Goal: Task Accomplishment & Management: Use online tool/utility

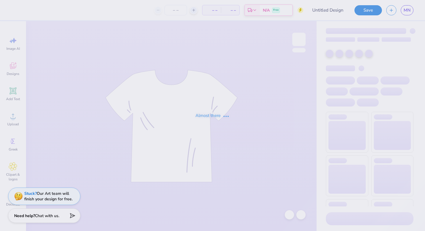
type input "WOmen in medicine Hoodies"
type input "24"
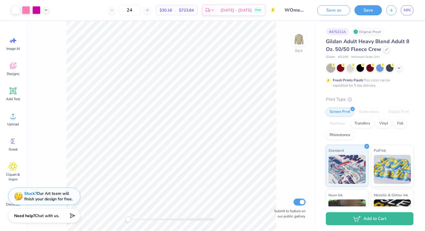
click at [399, 71] on div at bounding box center [370, 68] width 86 height 8
click at [400, 68] on icon at bounding box center [399, 67] width 5 height 5
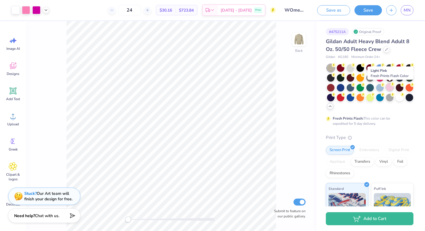
click at [387, 88] on div at bounding box center [390, 87] width 8 height 8
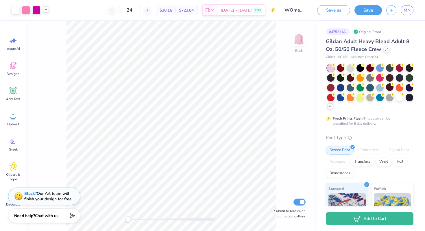
click at [46, 10] on polyline at bounding box center [46, 9] width 2 height 1
click at [45, 9] on icon at bounding box center [46, 9] width 5 height 5
click at [27, 9] on div at bounding box center [26, 9] width 8 height 8
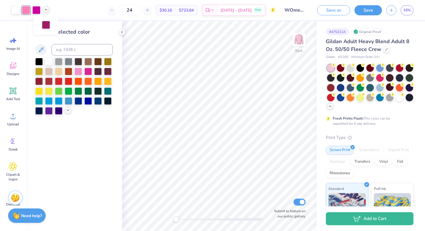
click at [69, 112] on div at bounding box center [68, 110] width 6 height 6
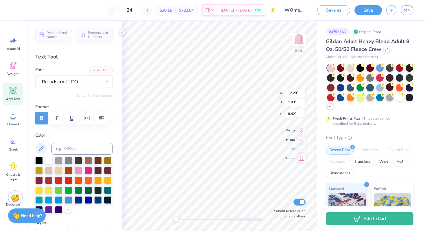
click at [123, 34] on icon at bounding box center [122, 32] width 5 height 5
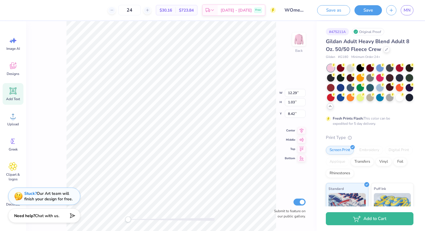
type input "12.39"
type input "1.04"
type input "5.16"
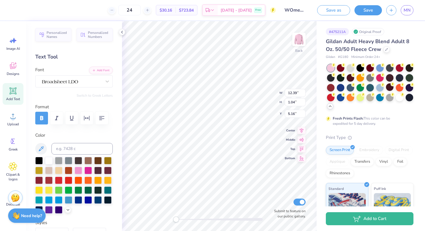
click at [100, 80] on div "24 $30.16 Per Item $723.84 Total Est. Delivery [DATE] - [DATE] Free Design Titl…" at bounding box center [212, 115] width 425 height 231
click at [45, 11] on icon at bounding box center [46, 9] width 5 height 5
click at [46, 23] on div at bounding box center [46, 24] width 8 height 8
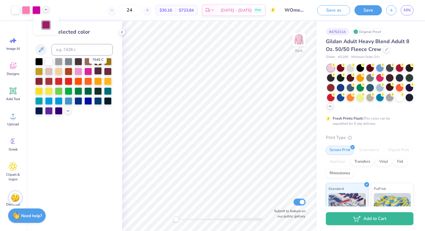
click at [99, 70] on div at bounding box center [98, 71] width 8 height 8
click at [36, 8] on div at bounding box center [36, 9] width 8 height 8
click at [99, 64] on div at bounding box center [98, 61] width 8 height 8
click at [25, 11] on div at bounding box center [26, 9] width 8 height 8
click at [88, 61] on div at bounding box center [88, 61] width 8 height 8
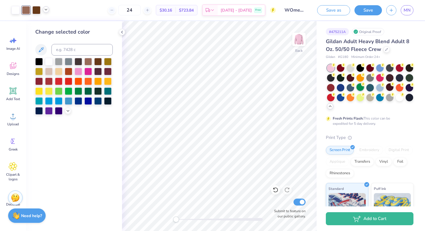
click at [362, 89] on div at bounding box center [360, 87] width 8 height 8
click at [379, 87] on div at bounding box center [380, 87] width 8 height 8
click at [66, 110] on icon at bounding box center [68, 110] width 5 height 5
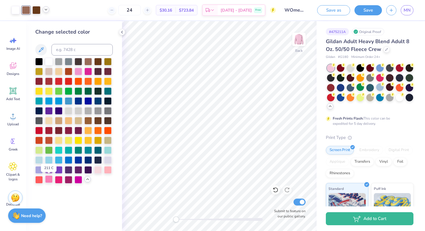
click at [49, 178] on div at bounding box center [49, 179] width 8 height 8
click at [35, 11] on div at bounding box center [36, 9] width 8 height 8
click at [87, 69] on div at bounding box center [88, 71] width 8 height 8
click at [47, 8] on icon at bounding box center [46, 9] width 5 height 5
click at [48, 23] on div at bounding box center [46, 24] width 8 height 8
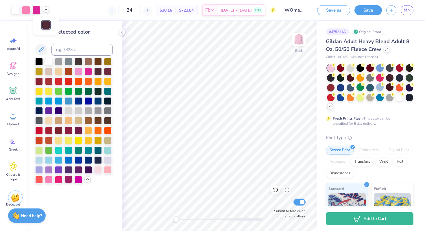
click at [70, 176] on div at bounding box center [69, 179] width 8 height 8
click at [120, 35] on div "Change selected color" at bounding box center [74, 126] width 96 height 210
click at [122, 32] on icon at bounding box center [122, 32] width 5 height 5
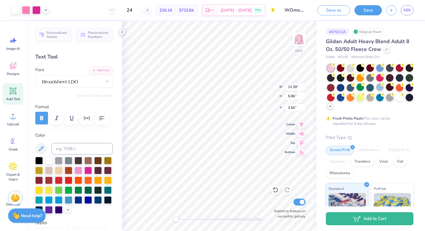
type input "3.37"
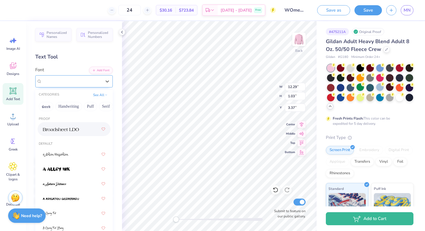
click at [97, 82] on div at bounding box center [71, 81] width 61 height 9
click at [46, 106] on button "Greek" at bounding box center [46, 106] width 15 height 9
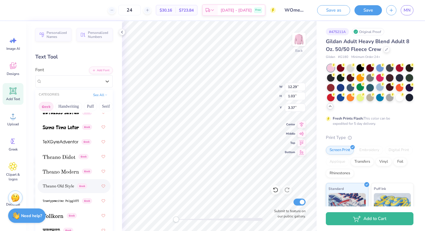
scroll to position [15, 0]
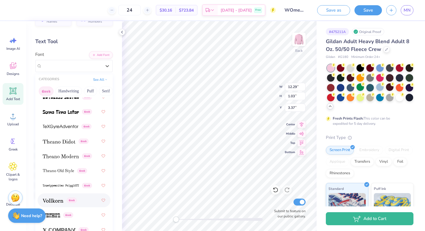
click at [57, 201] on img at bounding box center [53, 200] width 21 height 4
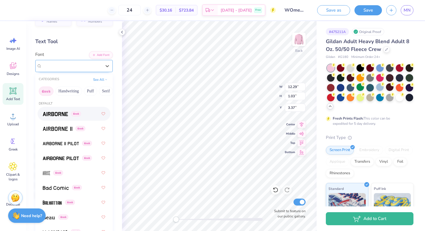
click at [72, 67] on div at bounding box center [71, 65] width 61 height 9
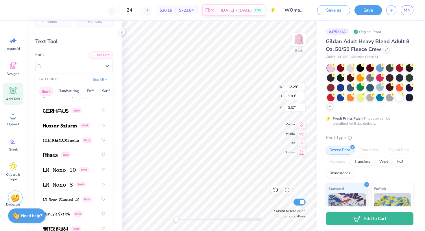
scroll to position [543, 0]
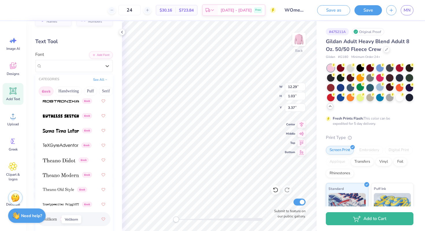
click at [53, 219] on span "Vollkorn" at bounding box center [50, 219] width 14 height 6
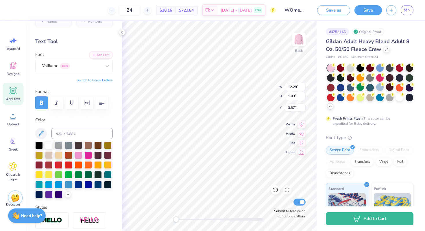
type input "12.39"
type input "1.04"
type input "5.05"
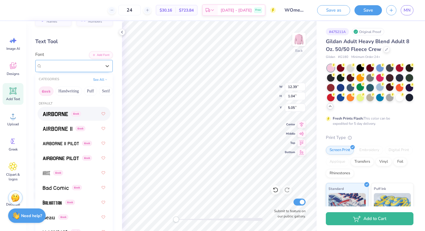
click at [68, 67] on div at bounding box center [71, 65] width 61 height 9
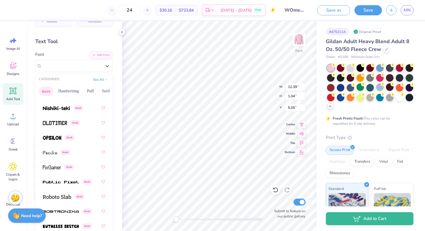
scroll to position [562, 0]
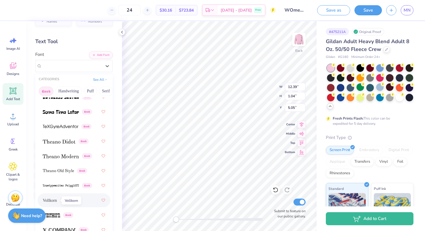
click at [57, 198] on span "Vollkorn" at bounding box center [50, 200] width 14 height 6
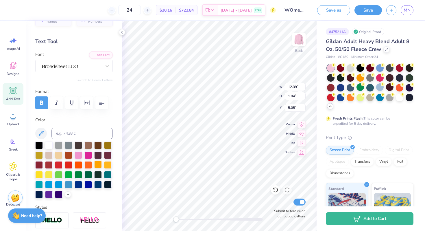
type input "12.29"
type input "1.03"
click at [88, 63] on div at bounding box center [71, 65] width 61 height 9
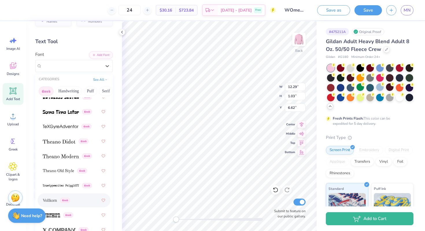
click at [53, 203] on div "Vollkorn Greek" at bounding box center [74, 200] width 62 height 10
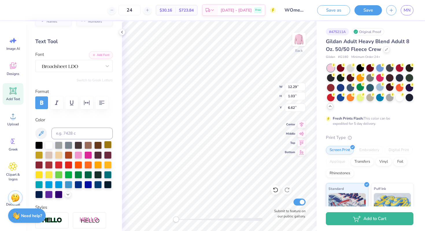
type input "8.30"
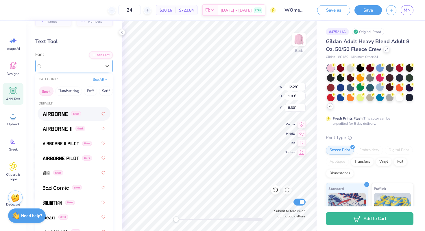
click at [88, 62] on div at bounding box center [71, 65] width 61 height 9
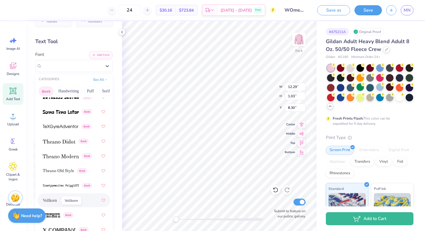
click at [54, 201] on span "Vollkorn" at bounding box center [50, 200] width 14 height 6
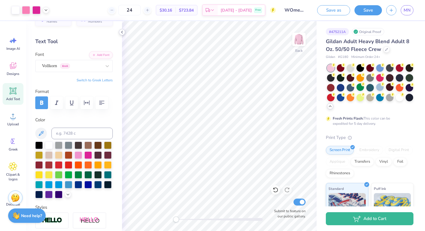
click at [121, 33] on icon at bounding box center [122, 32] width 5 height 5
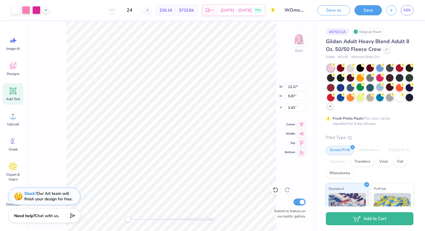
type input "12.89"
type input "6.17"
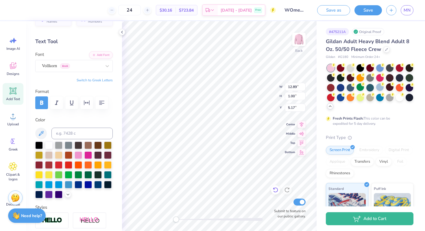
click at [275, 188] on icon at bounding box center [276, 190] width 6 height 6
click at [289, 190] on icon at bounding box center [287, 190] width 6 height 6
type input "3.84"
click at [124, 31] on icon at bounding box center [122, 32] width 5 height 5
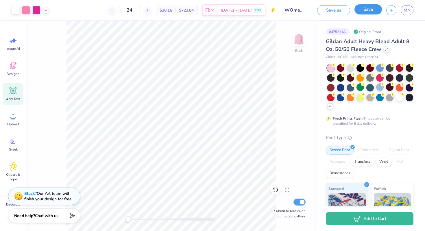
click at [373, 11] on button "Save" at bounding box center [367, 9] width 27 height 10
click at [140, 11] on input "24" at bounding box center [129, 10] width 23 height 10
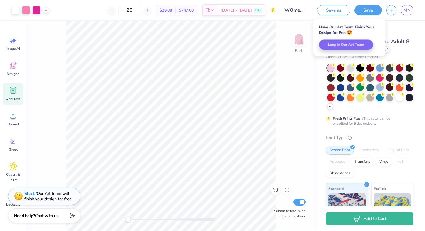
type input "25"
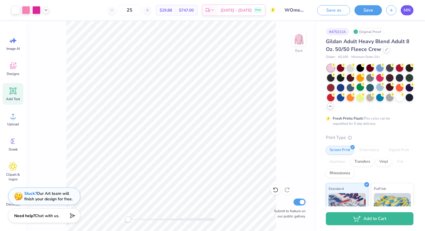
click at [405, 10] on span "MN" at bounding box center [407, 10] width 7 height 7
